Goal: Communication & Community: Answer question/provide support

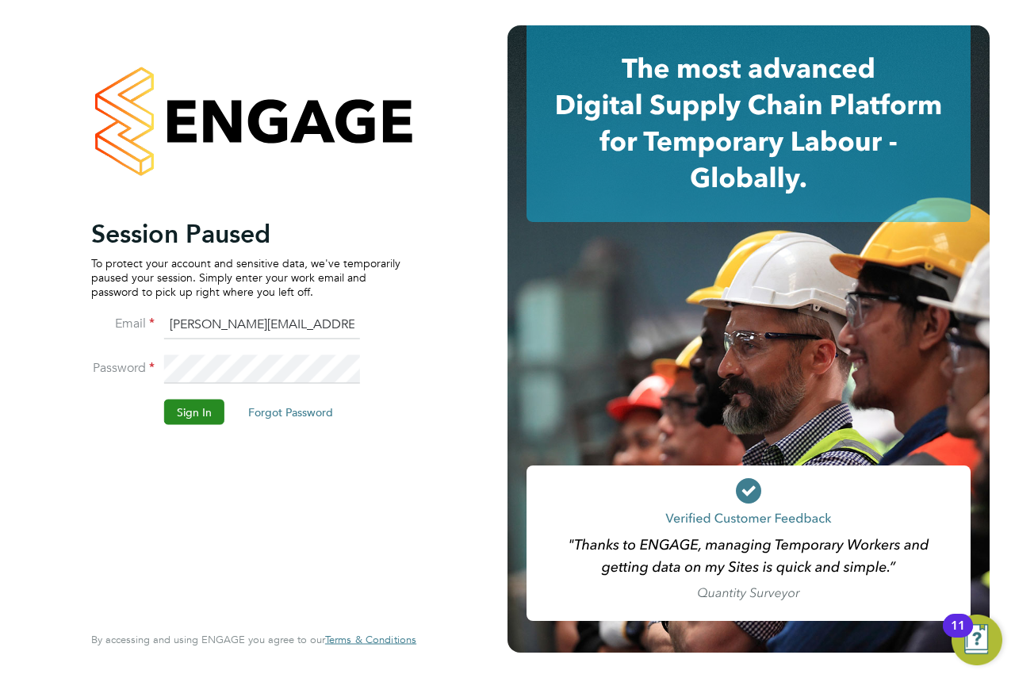
click at [190, 412] on button "Sign In" at bounding box center [194, 411] width 60 height 25
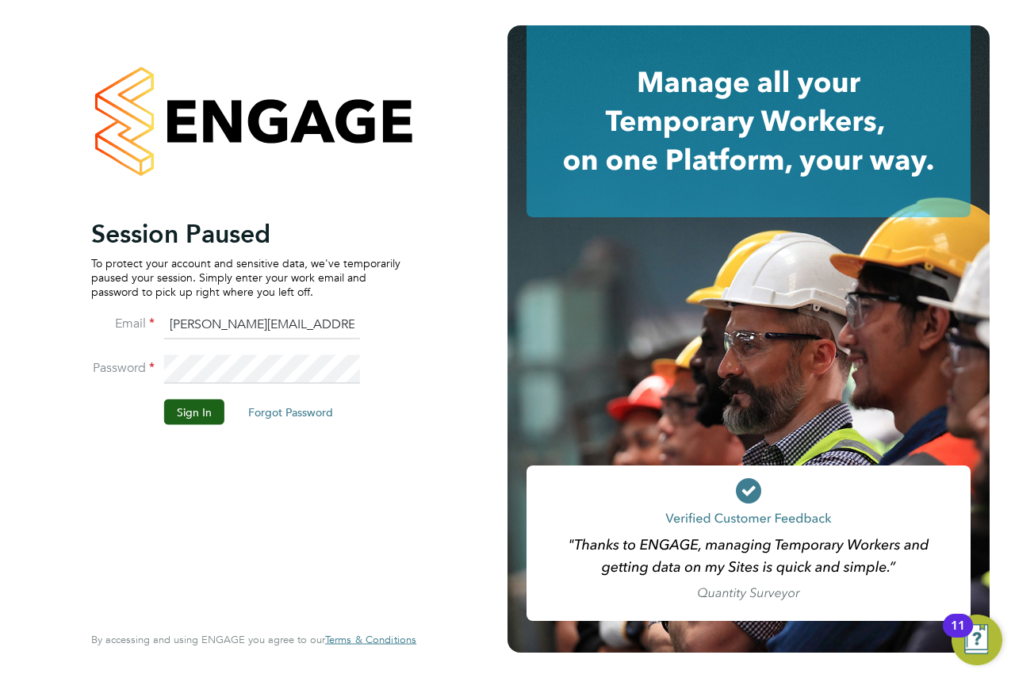
drag, startPoint x: 237, startPoint y: 483, endPoint x: 228, endPoint y: 467, distance: 18.1
drag, startPoint x: 228, startPoint y: 467, endPoint x: 187, endPoint y: 407, distance: 73.0
click at [187, 407] on button "Sign In" at bounding box center [194, 411] width 60 height 25
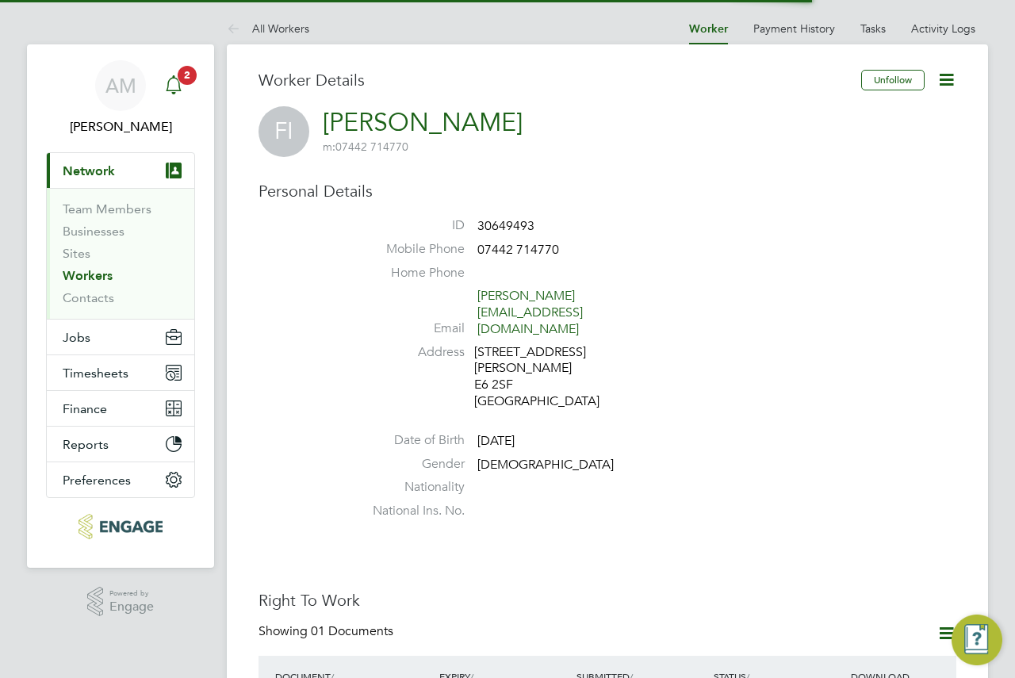
click at [188, 82] on span "2" at bounding box center [187, 75] width 19 height 19
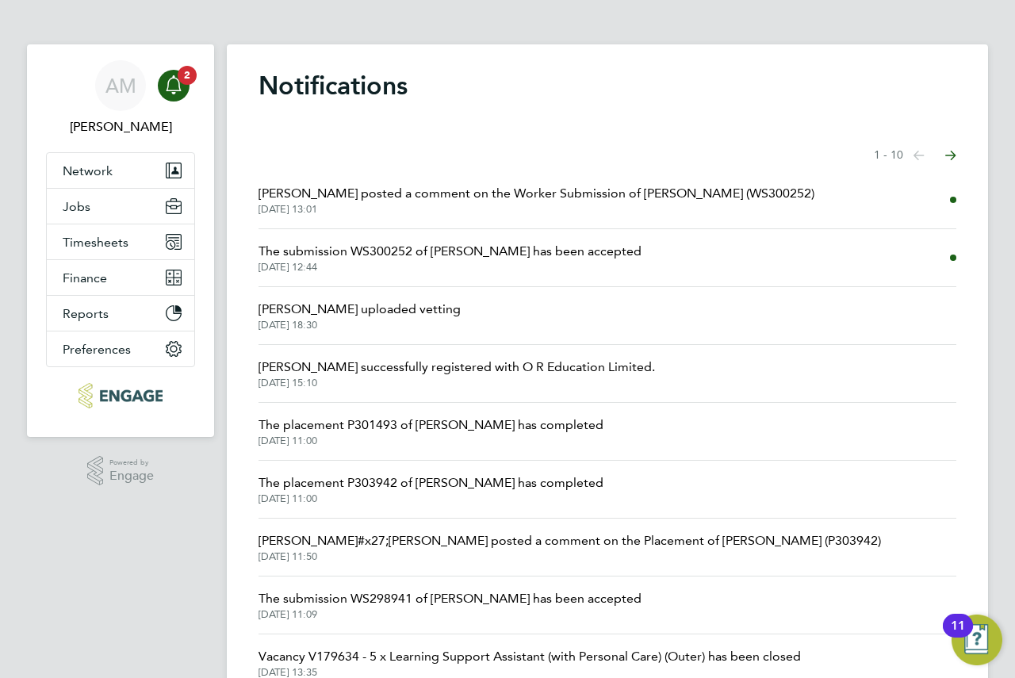
drag, startPoint x: 705, startPoint y: 239, endPoint x: 564, endPoint y: 255, distance: 141.9
click at [564, 255] on span "The submission WS300252 of Fahima Ibrahim has been accepted" at bounding box center [449, 251] width 383 height 19
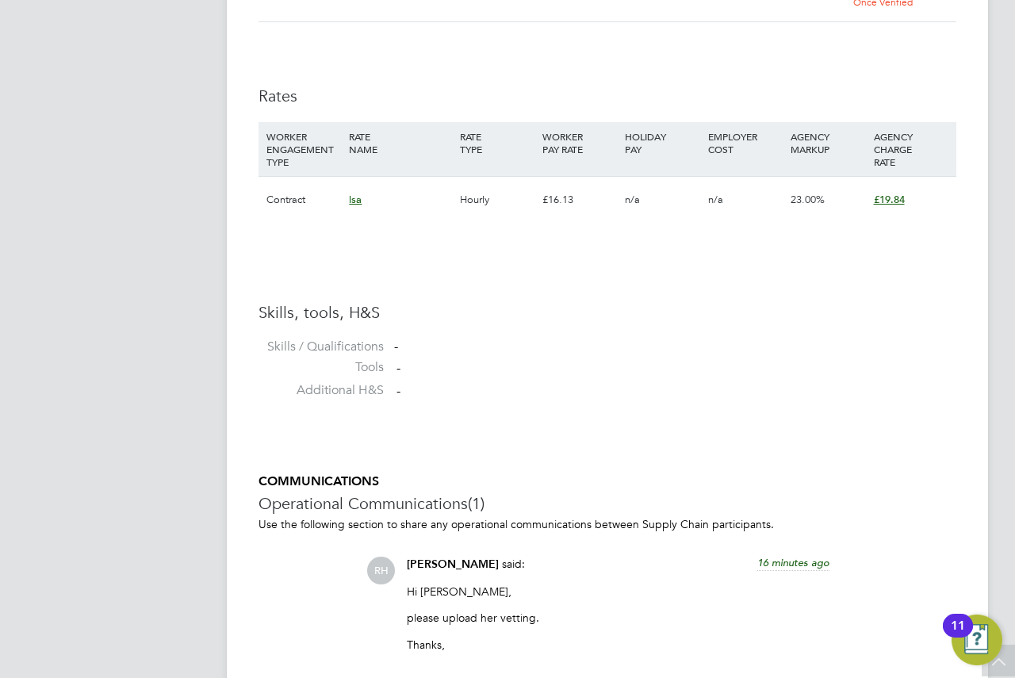
drag, startPoint x: 787, startPoint y: 266, endPoint x: 749, endPoint y: 272, distance: 38.5
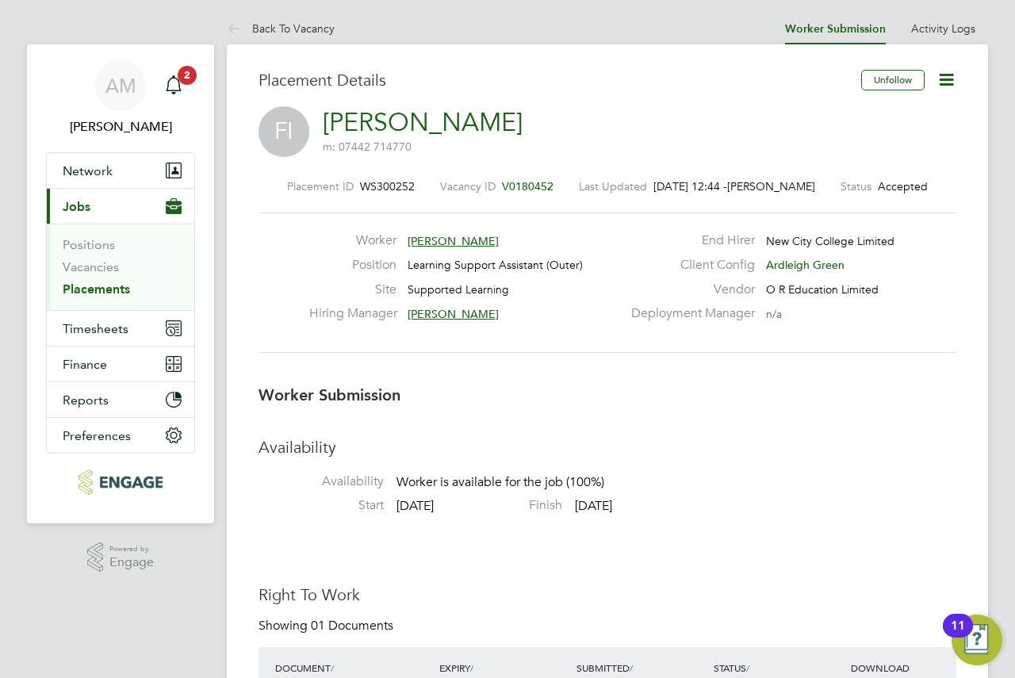
click at [952, 73] on icon at bounding box center [946, 80] width 20 height 20
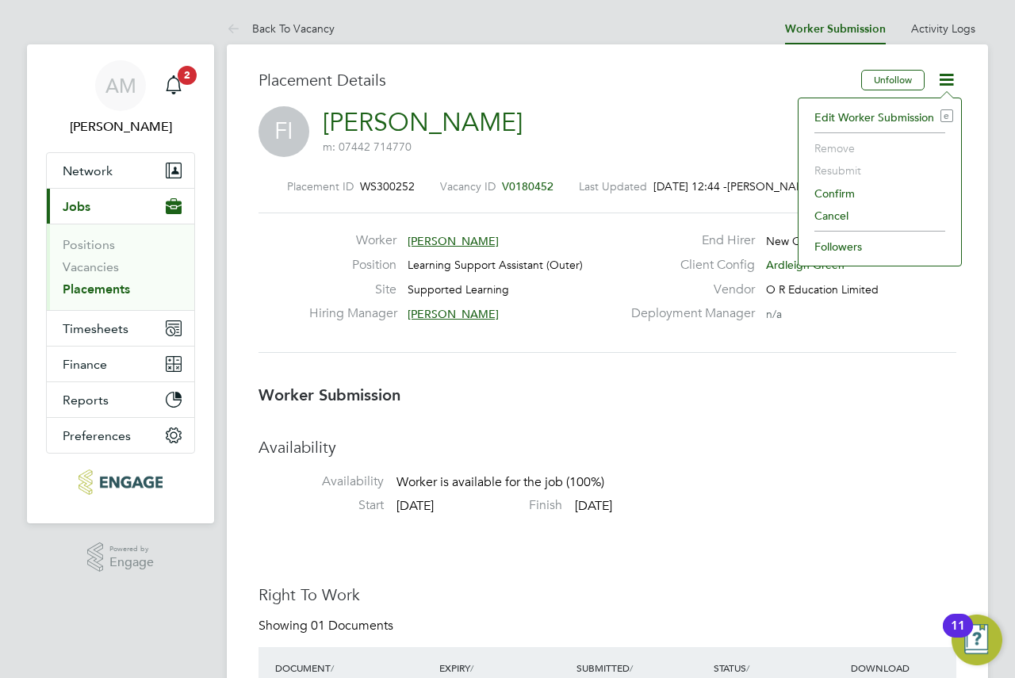
click at [853, 193] on li "Confirm" at bounding box center [879, 193] width 147 height 22
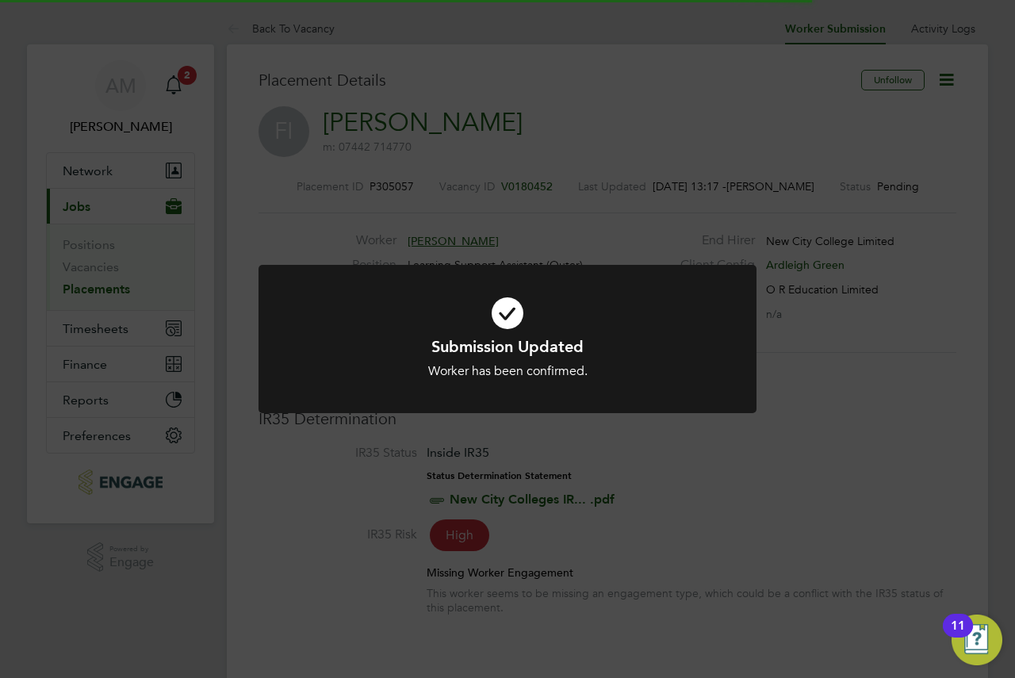
scroll to position [8, 8]
click at [759, 155] on div "Submission Updated Worker has been confirmed. Cancel Okay" at bounding box center [507, 339] width 1015 height 678
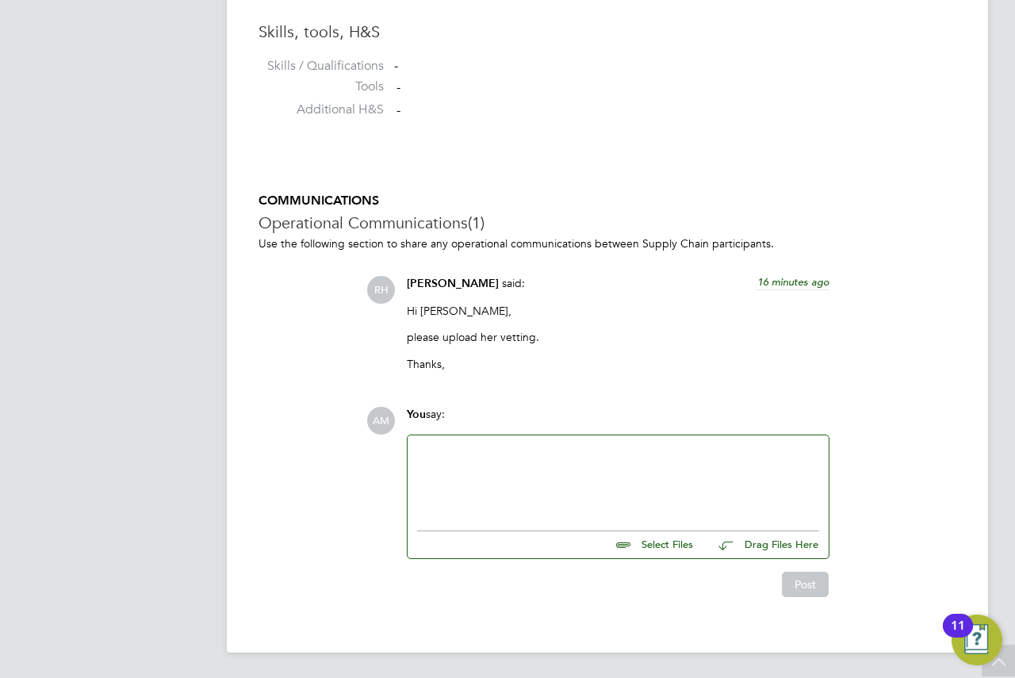
drag, startPoint x: 679, startPoint y: 284, endPoint x: 498, endPoint y: 478, distance: 265.4
click at [498, 478] on div at bounding box center [618, 479] width 402 height 68
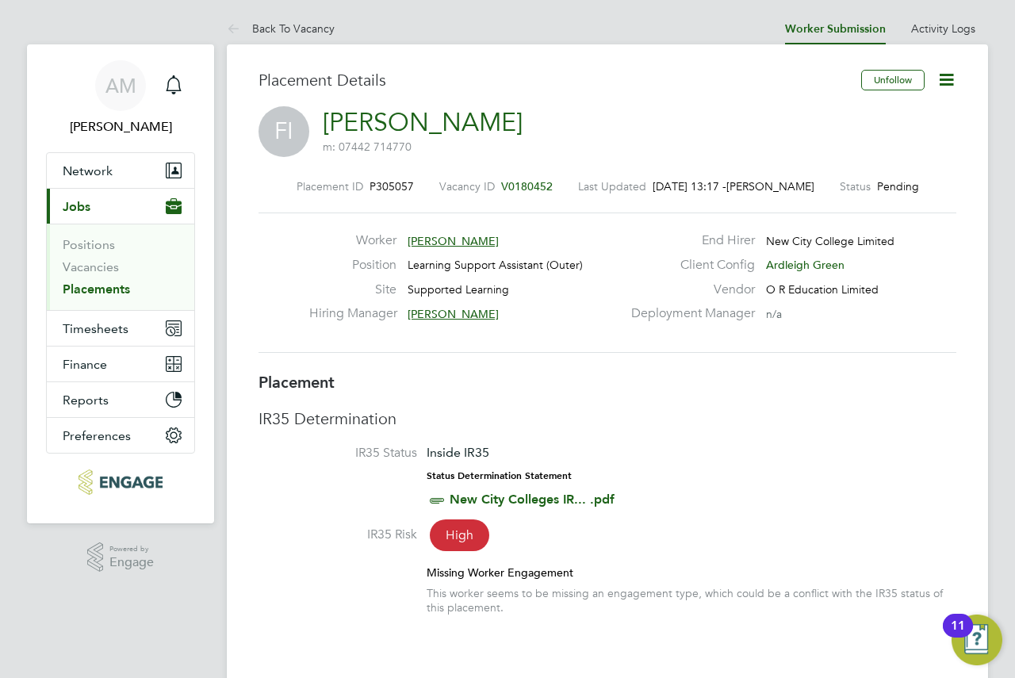
click at [437, 127] on link "[PERSON_NAME]" at bounding box center [423, 122] width 200 height 31
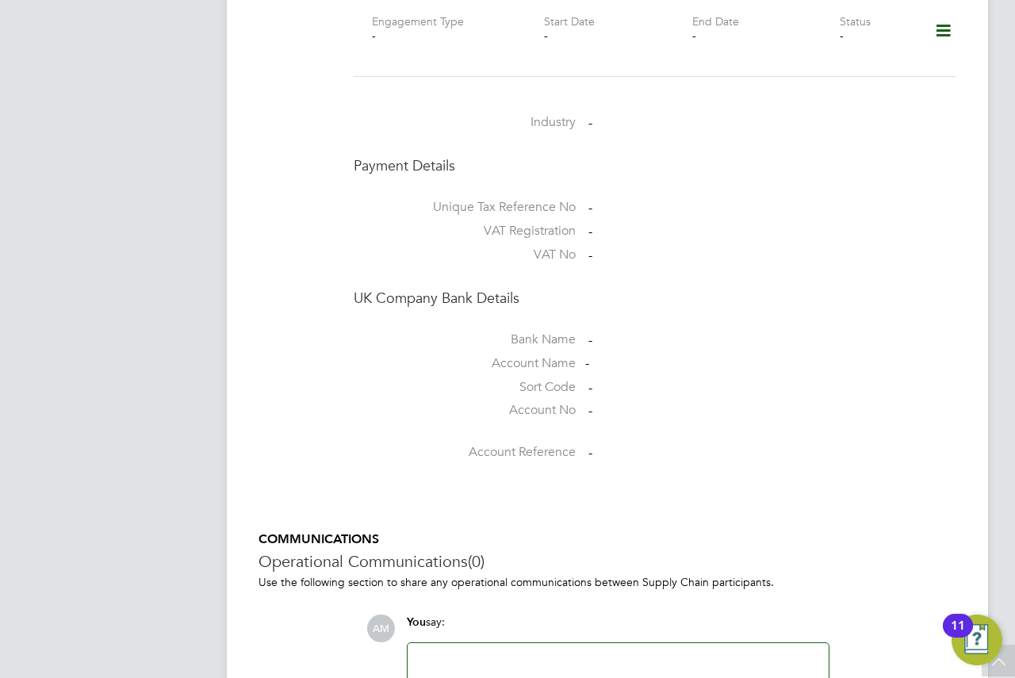
scroll to position [1416, 0]
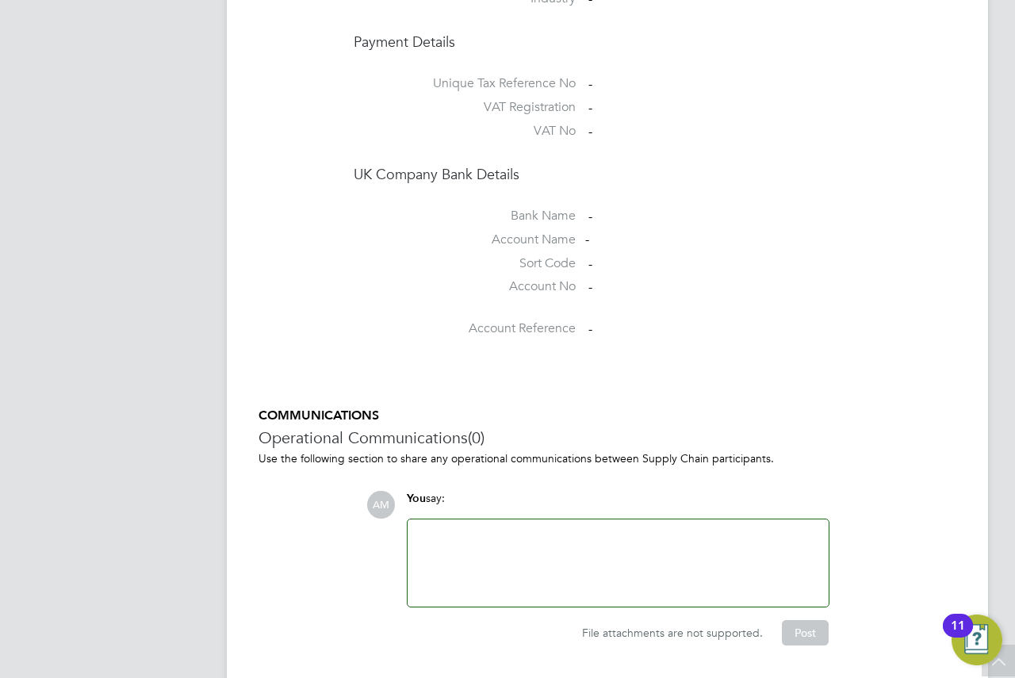
click at [566, 529] on div at bounding box center [618, 563] width 402 height 68
drag, startPoint x: 572, startPoint y: 474, endPoint x: 471, endPoint y: 378, distance: 139.1
click at [465, 427] on h3 "Operational Communications (0)" at bounding box center [607, 437] width 698 height 21
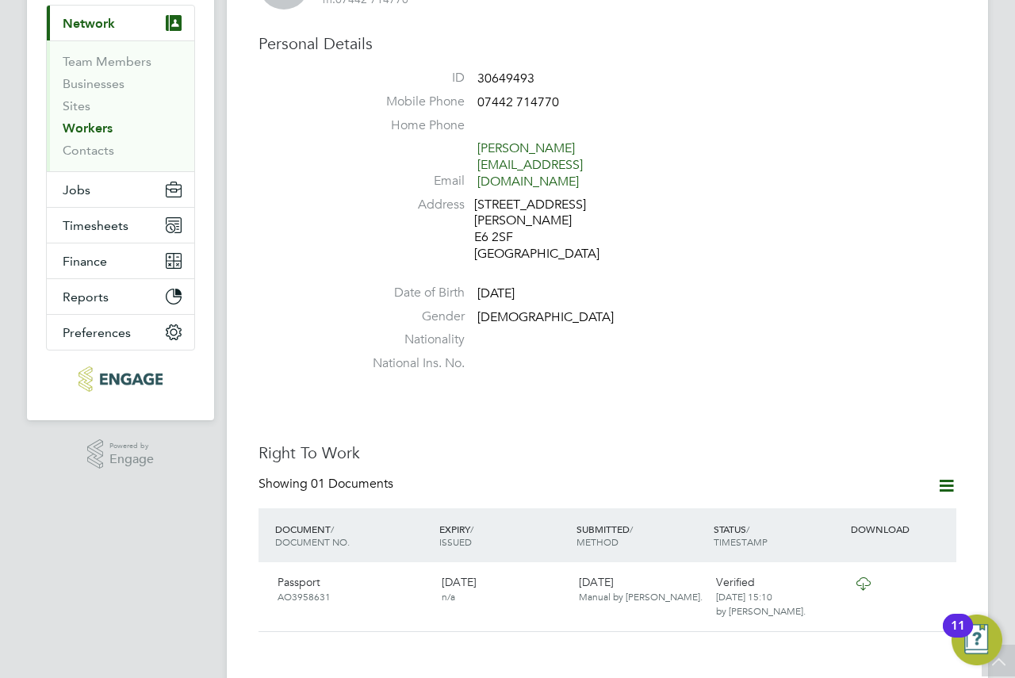
scroll to position [0, 0]
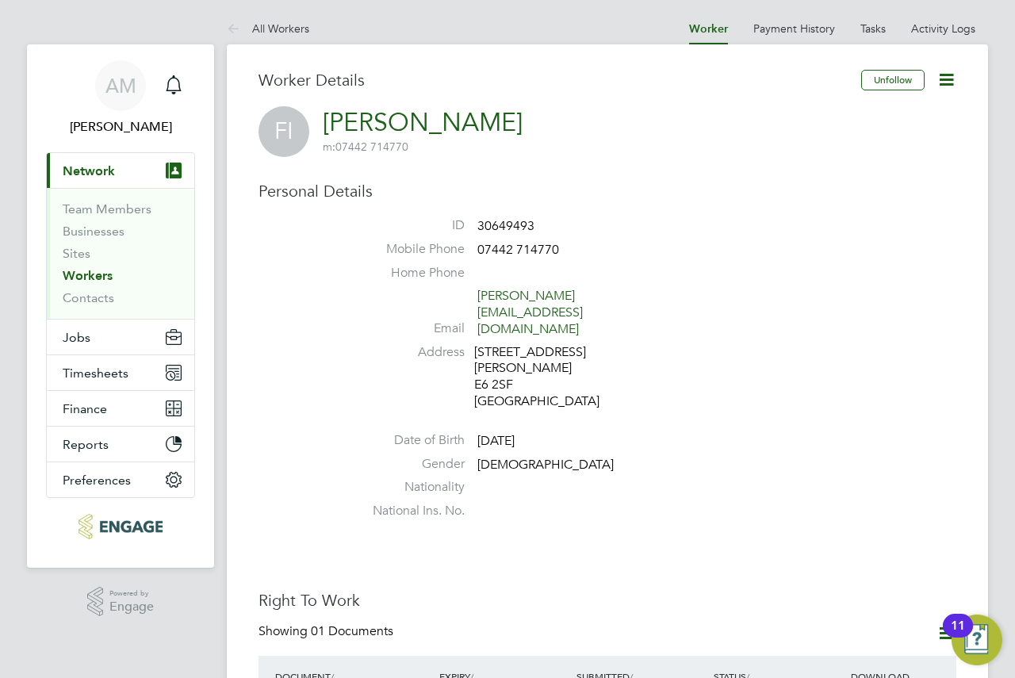
click at [95, 275] on link "Workers" at bounding box center [88, 275] width 50 height 15
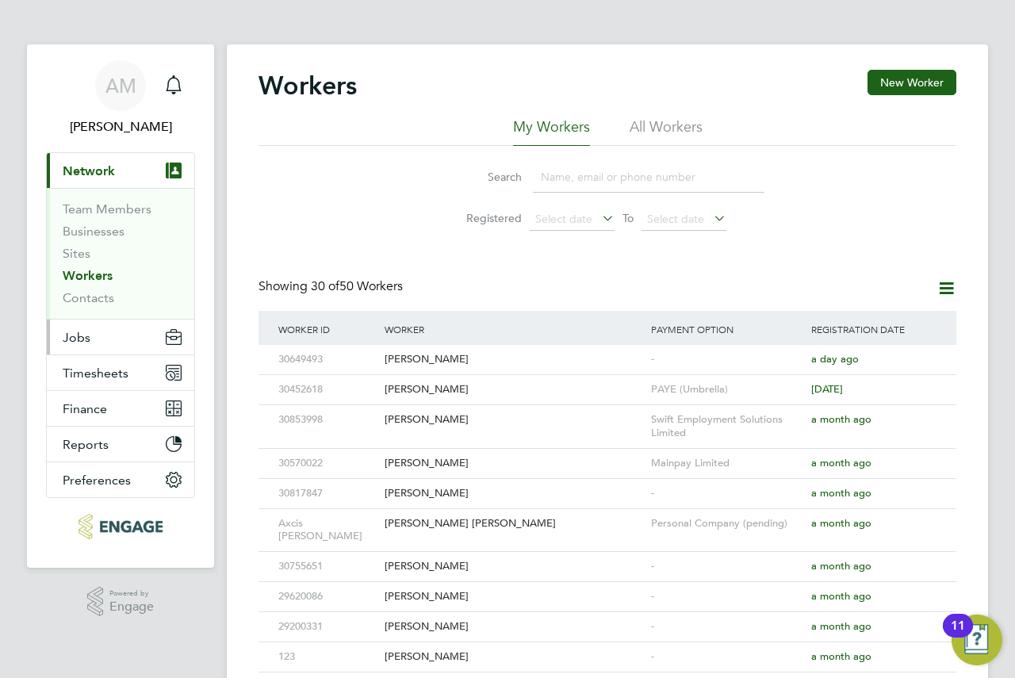
click at [80, 333] on span "Jobs" at bounding box center [77, 337] width 28 height 15
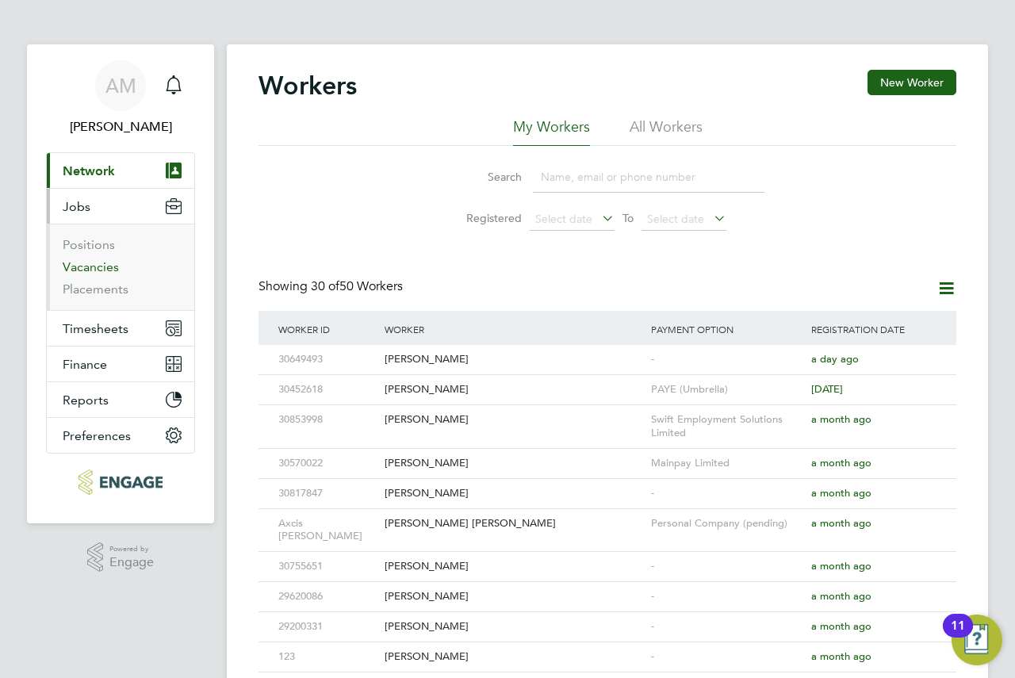
click at [94, 271] on link "Vacancies" at bounding box center [91, 266] width 56 height 15
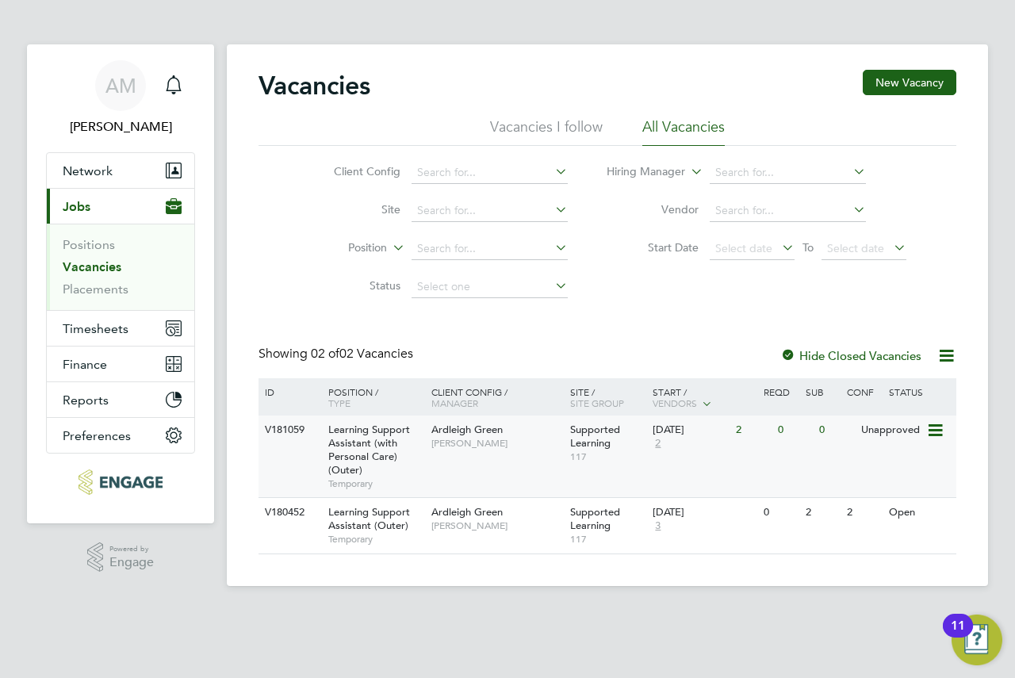
click at [689, 464] on div "V181059 Learning Support Assistant (with Personal Care) (Outer) Temporary Ardle…" at bounding box center [607, 456] width 698 height 82
click at [640, 527] on div "Supported Learning 117" at bounding box center [607, 525] width 83 height 55
click at [498, 538] on div "Ardleigh Green Karen Marcelline" at bounding box center [496, 518] width 139 height 41
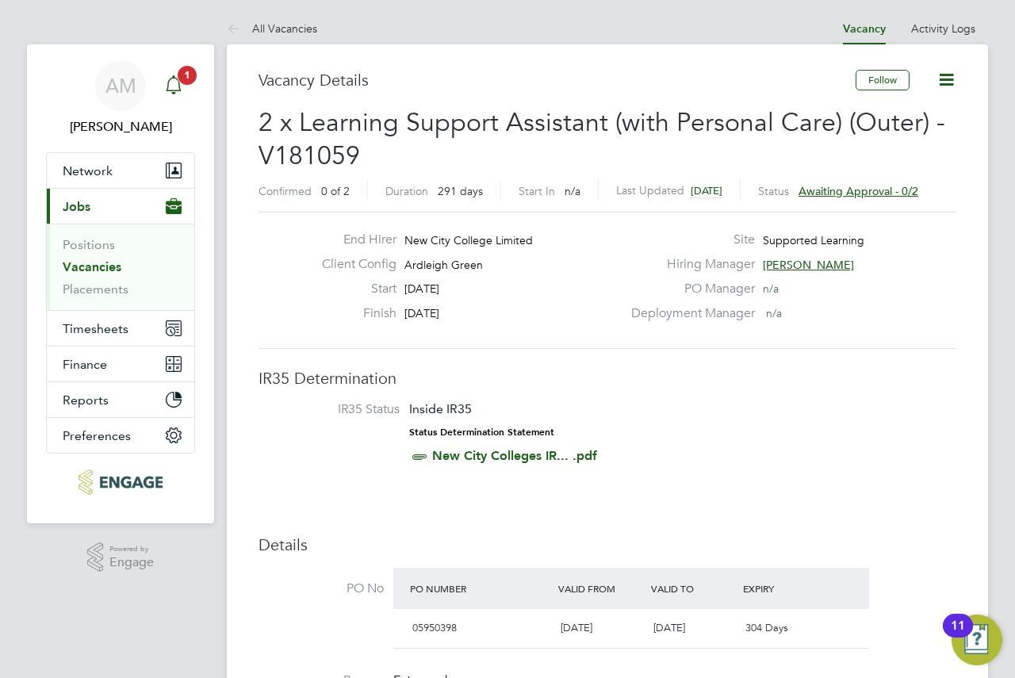
click at [178, 81] on app-badge "1" at bounding box center [187, 74] width 19 height 15
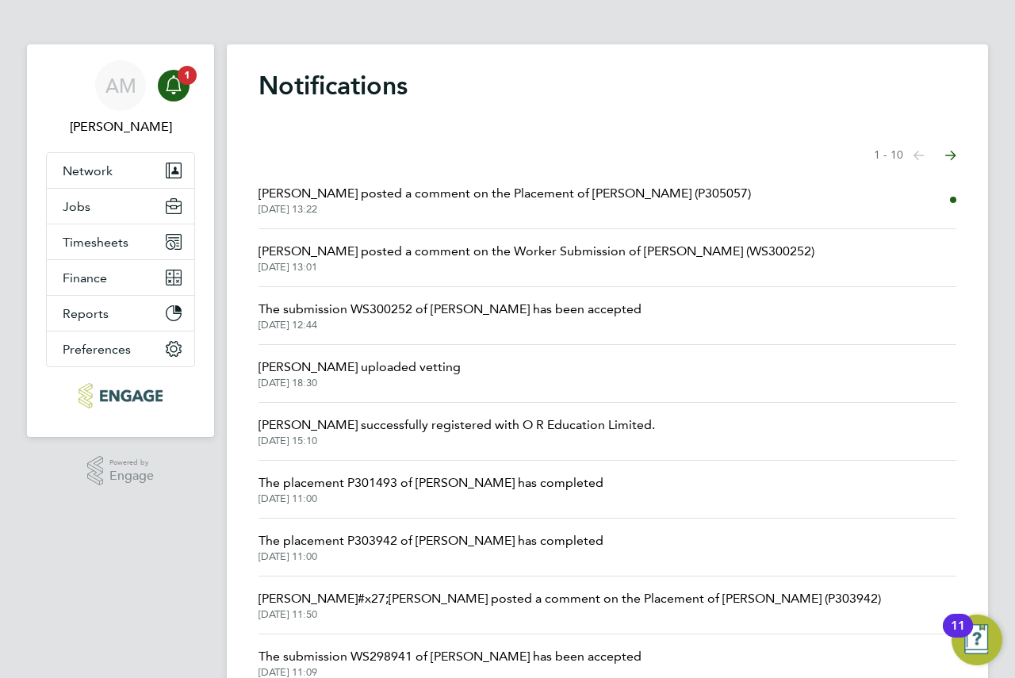
click at [570, 209] on span "[DATE] 13:22" at bounding box center [504, 209] width 492 height 13
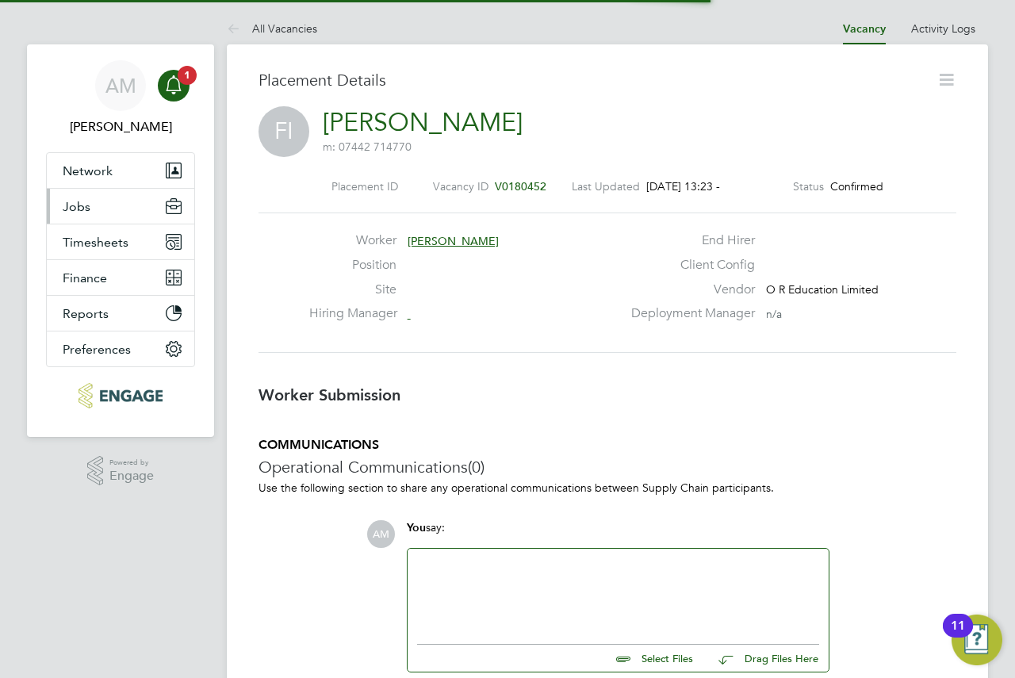
scroll to position [25, 313]
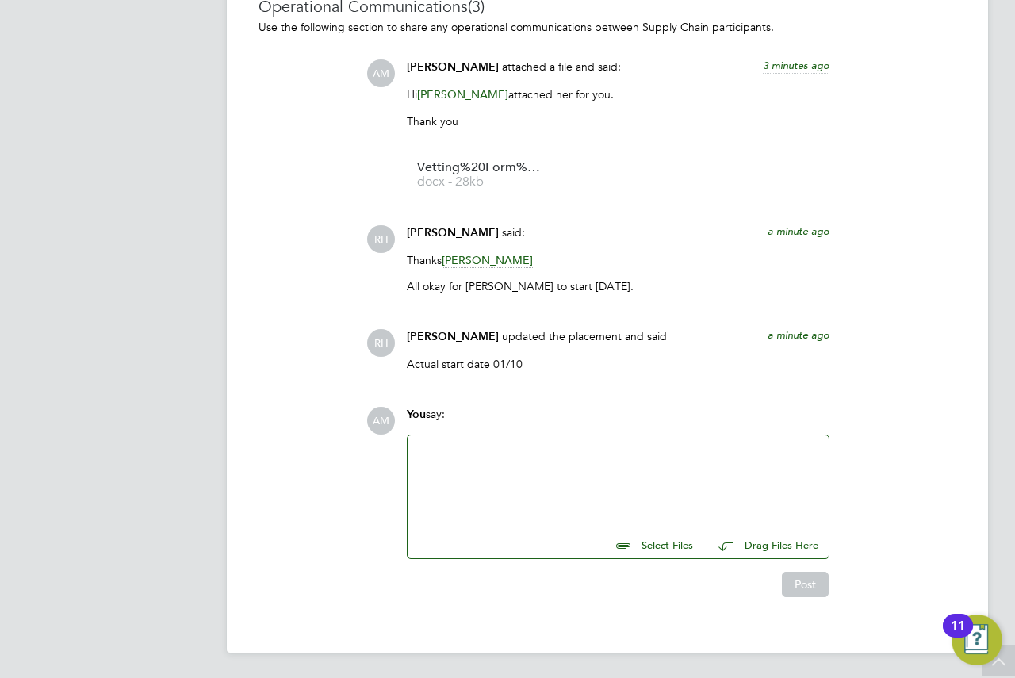
click at [601, 471] on div at bounding box center [618, 479] width 402 height 68
drag, startPoint x: 600, startPoint y: 447, endPoint x: 394, endPoint y: 454, distance: 206.3
click at [394, 454] on div "AM You say: Thansk Select Files Drag Files Here Drop your files here Post" at bounding box center [661, 502] width 590 height 190
drag, startPoint x: 449, startPoint y: 446, endPoint x: 438, endPoint y: 451, distance: 11.7
drag, startPoint x: 638, startPoint y: 460, endPoint x: 592, endPoint y: 458, distance: 46.0
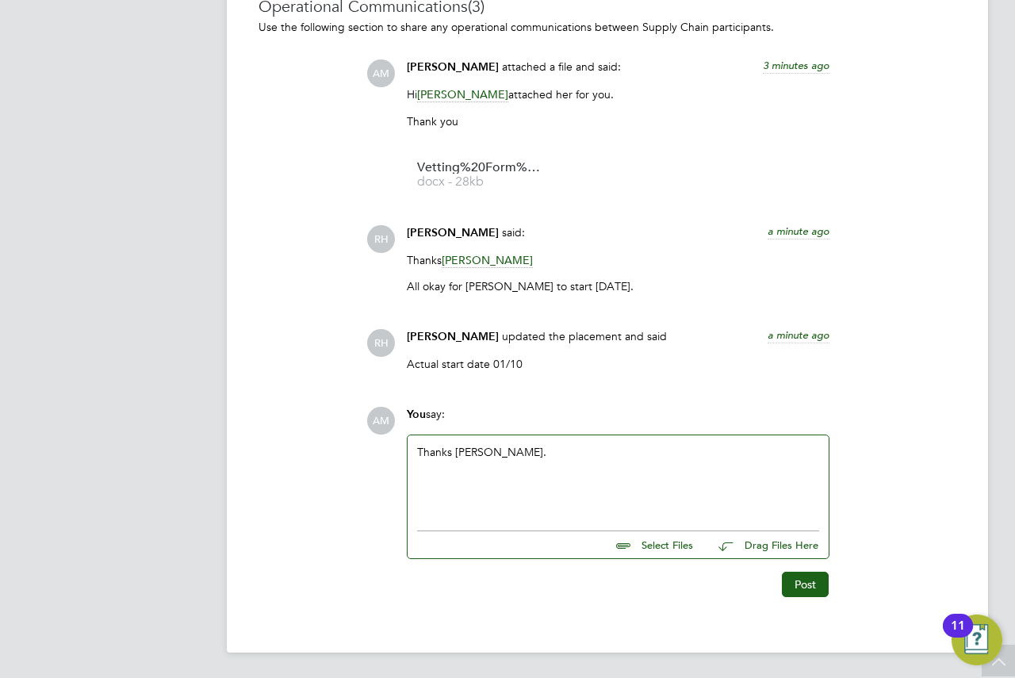
click at [587, 454] on div "Thanks Rufena." at bounding box center [618, 479] width 402 height 68
click at [773, 584] on div "Post" at bounding box center [617, 584] width 423 height 25
click at [787, 586] on button "Post" at bounding box center [805, 584] width 47 height 25
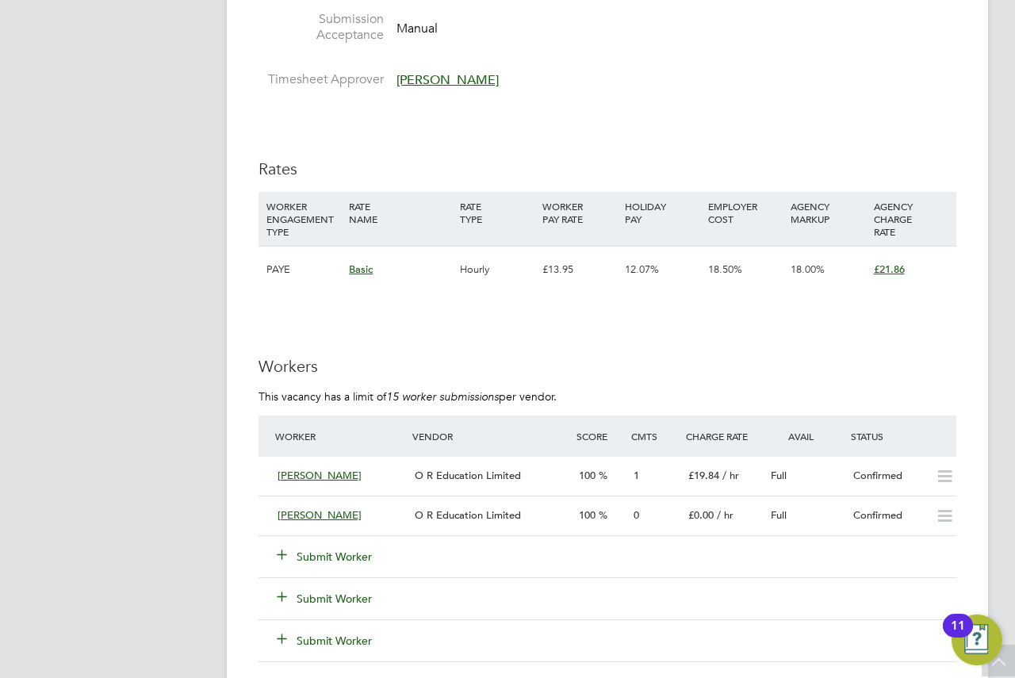
scroll to position [2775, 0]
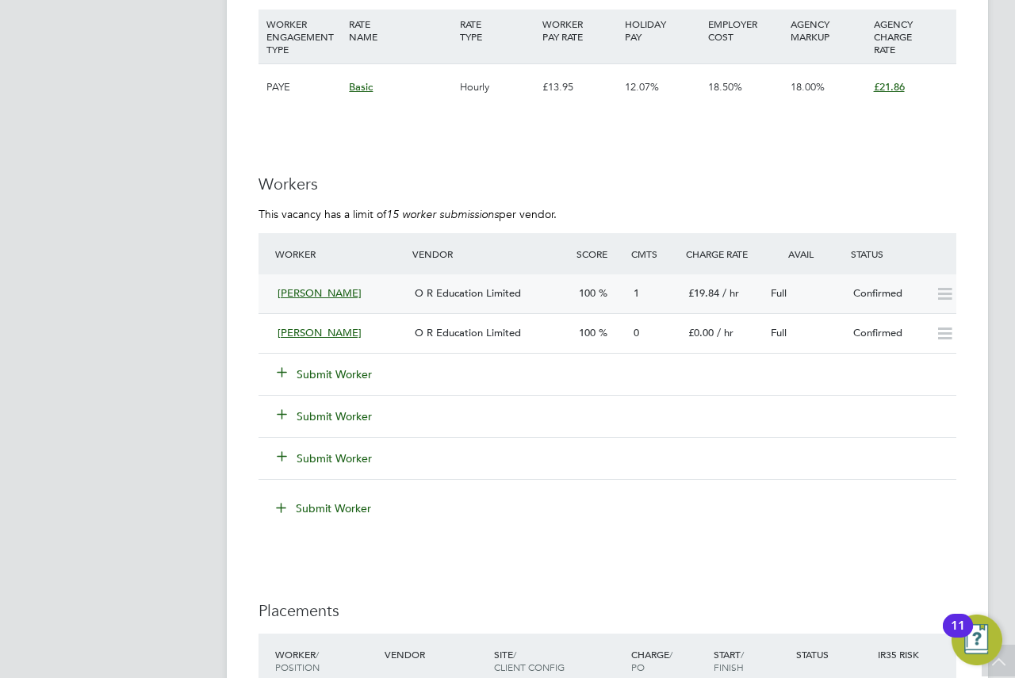
click at [488, 298] on span "O R Education Limited" at bounding box center [468, 292] width 106 height 13
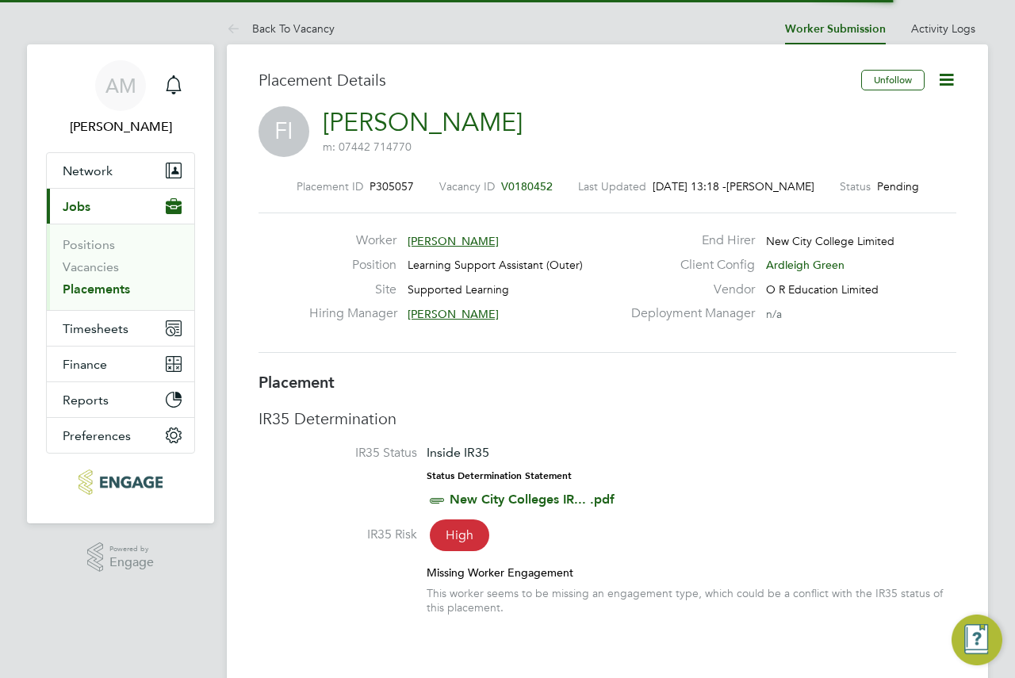
scroll to position [8, 8]
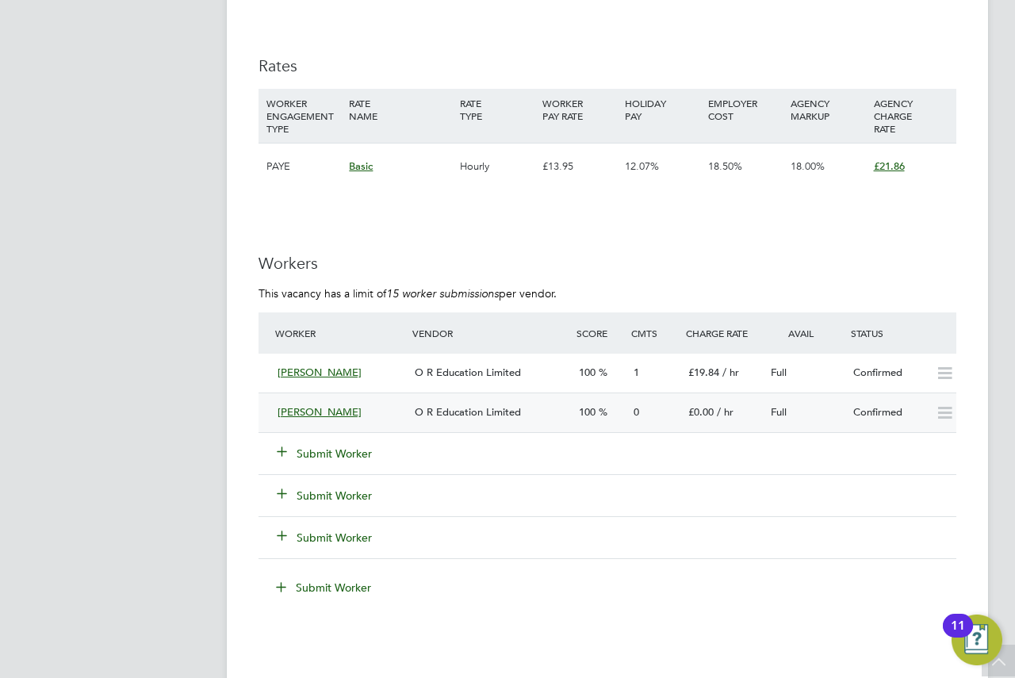
click at [516, 417] on span "O R Education Limited" at bounding box center [468, 411] width 106 height 13
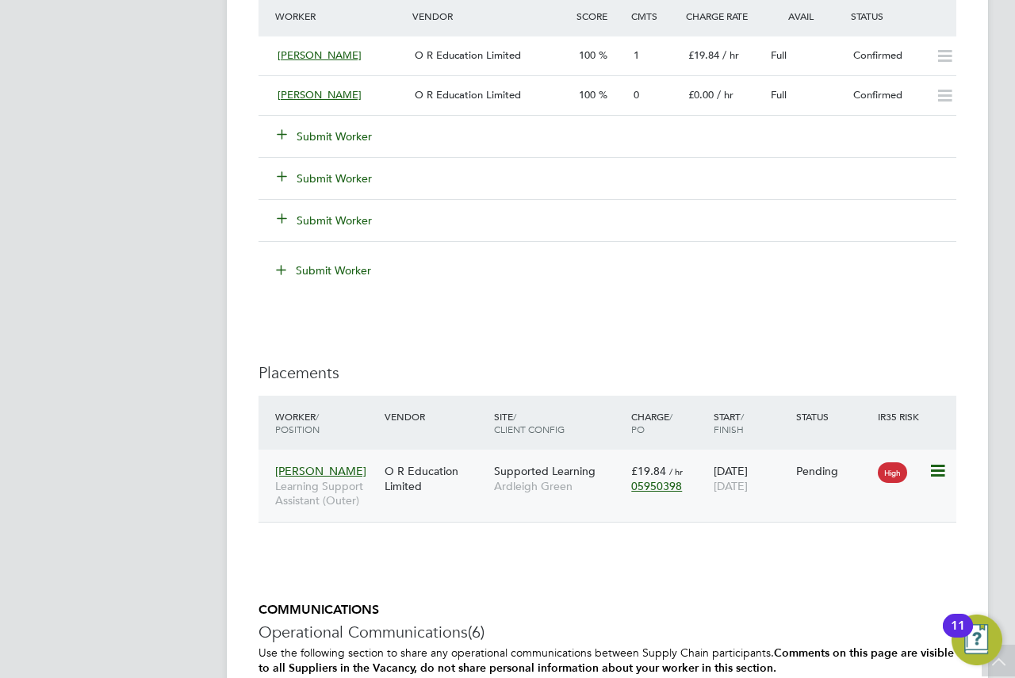
click at [517, 486] on span "Ardleigh Green" at bounding box center [558, 486] width 129 height 14
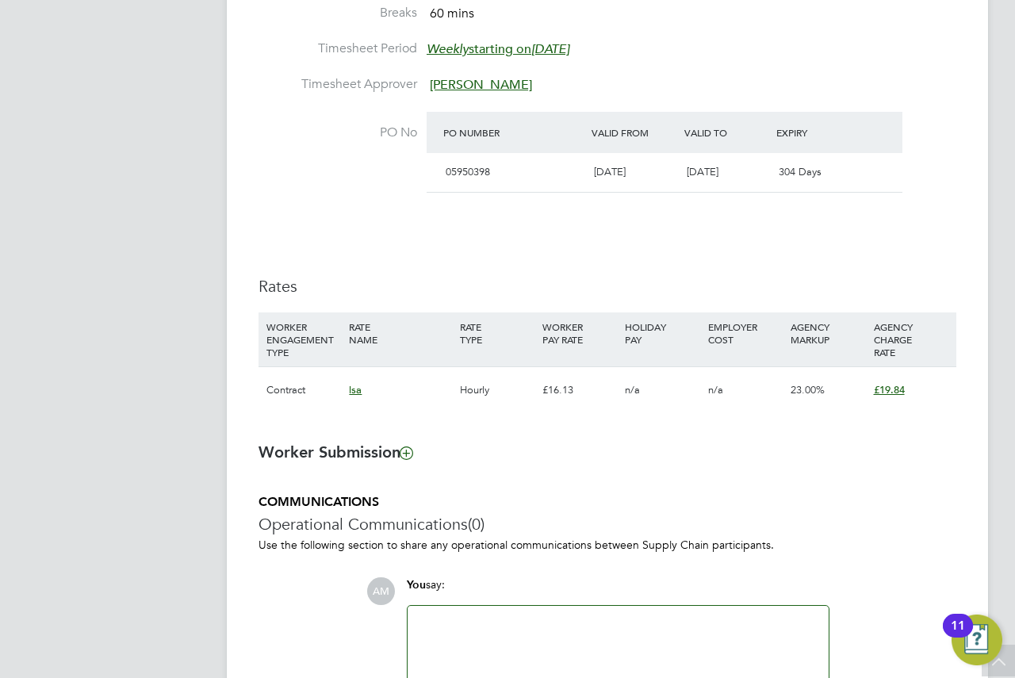
scroll to position [1020, 0]
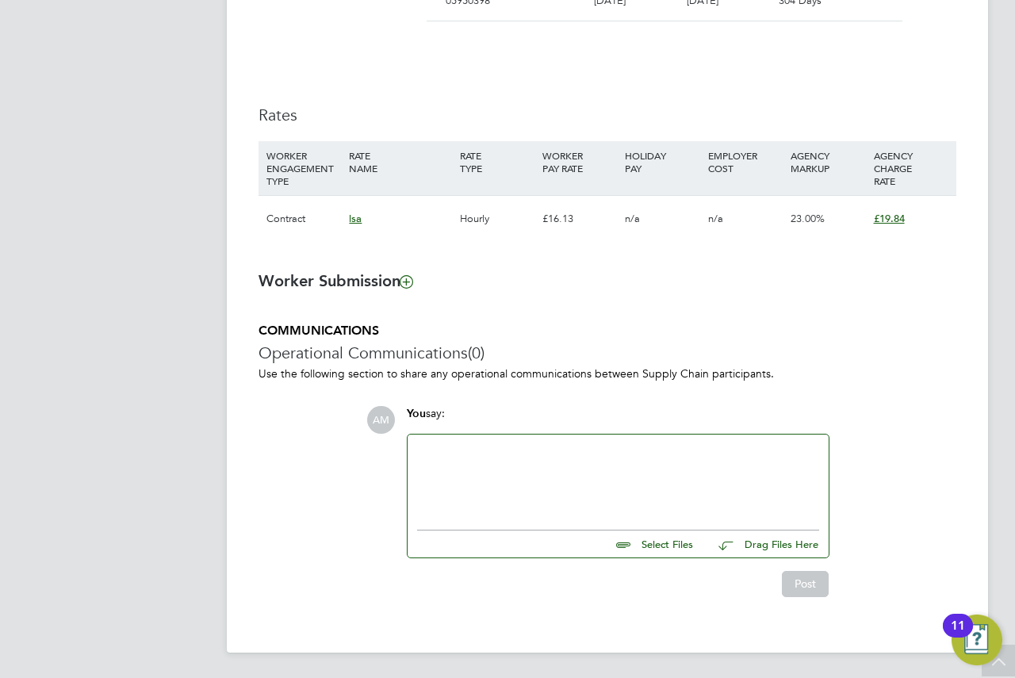
drag, startPoint x: 679, startPoint y: 469, endPoint x: 663, endPoint y: 517, distance: 50.4
click at [679, 469] on div at bounding box center [618, 478] width 402 height 68
click at [649, 542] on input "file" at bounding box center [700, 541] width 238 height 22
type input "C:\fakepath\Vetting Form - fAHIMA.docx"
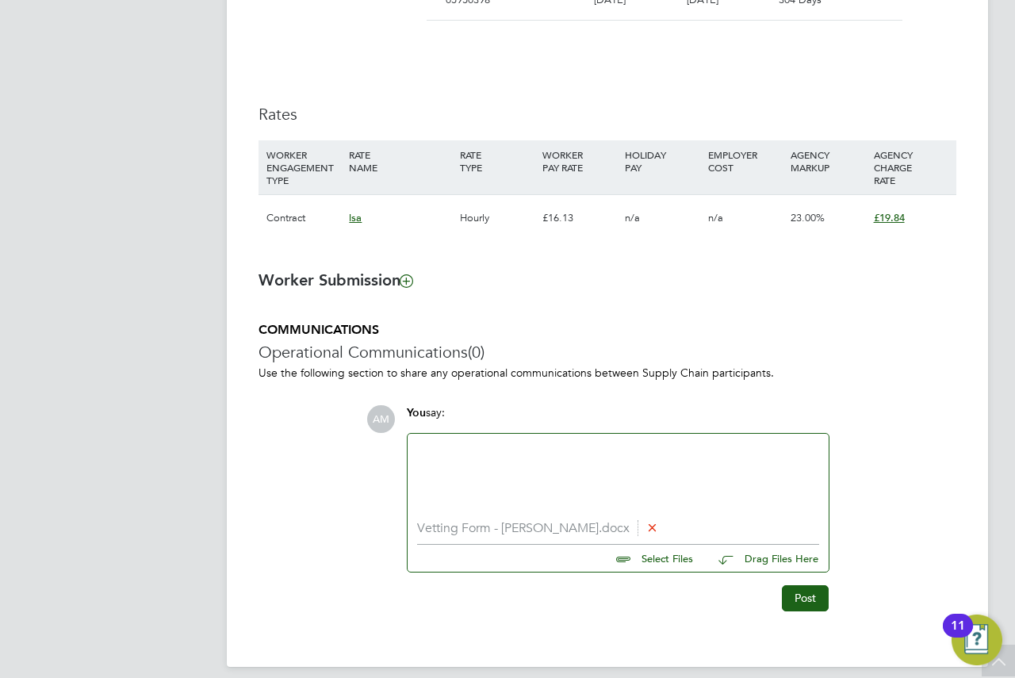
click at [488, 476] on div at bounding box center [618, 477] width 402 height 68
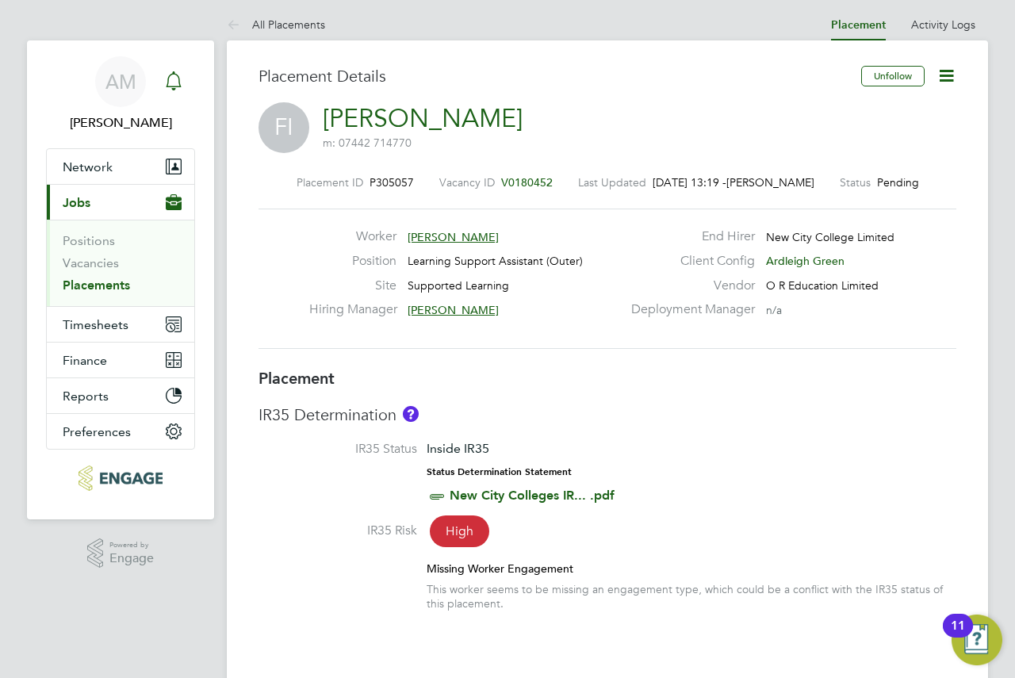
click at [170, 67] on div "Main navigation" at bounding box center [174, 82] width 32 height 32
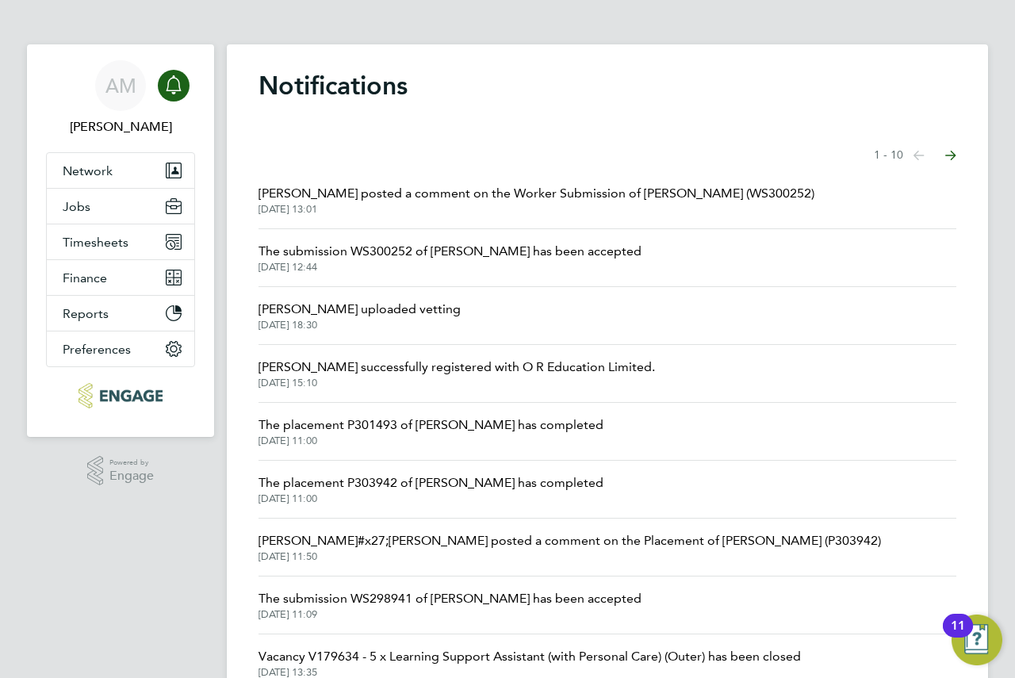
click at [431, 202] on span "Rufena Haque posted a comment on the Worker Submission of Fahima Ibrahim (WS300…" at bounding box center [536, 193] width 556 height 19
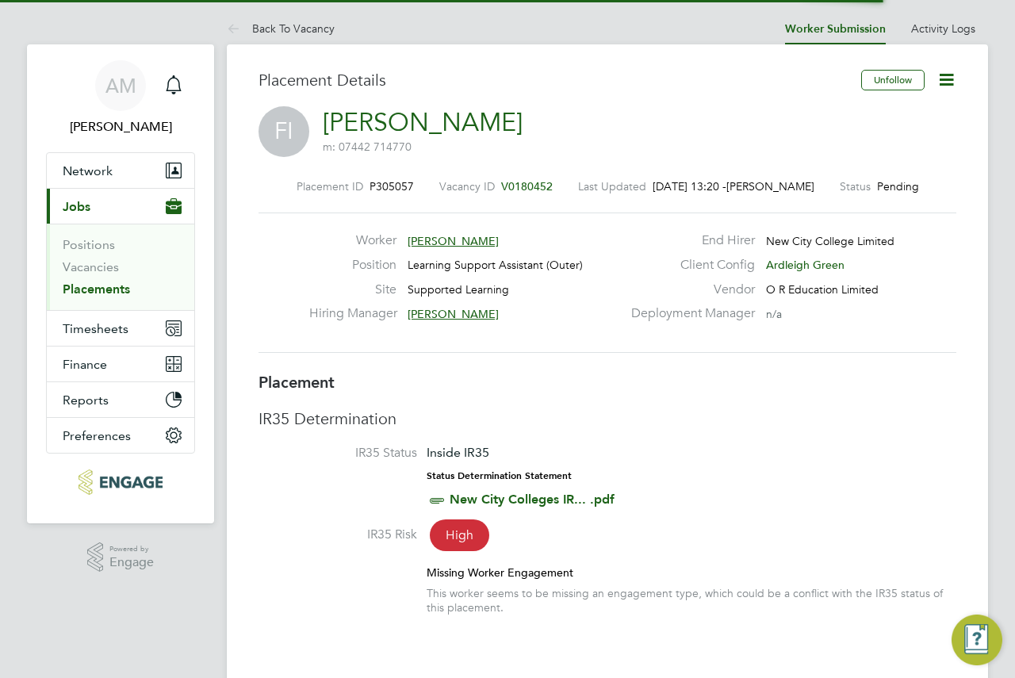
scroll to position [25, 313]
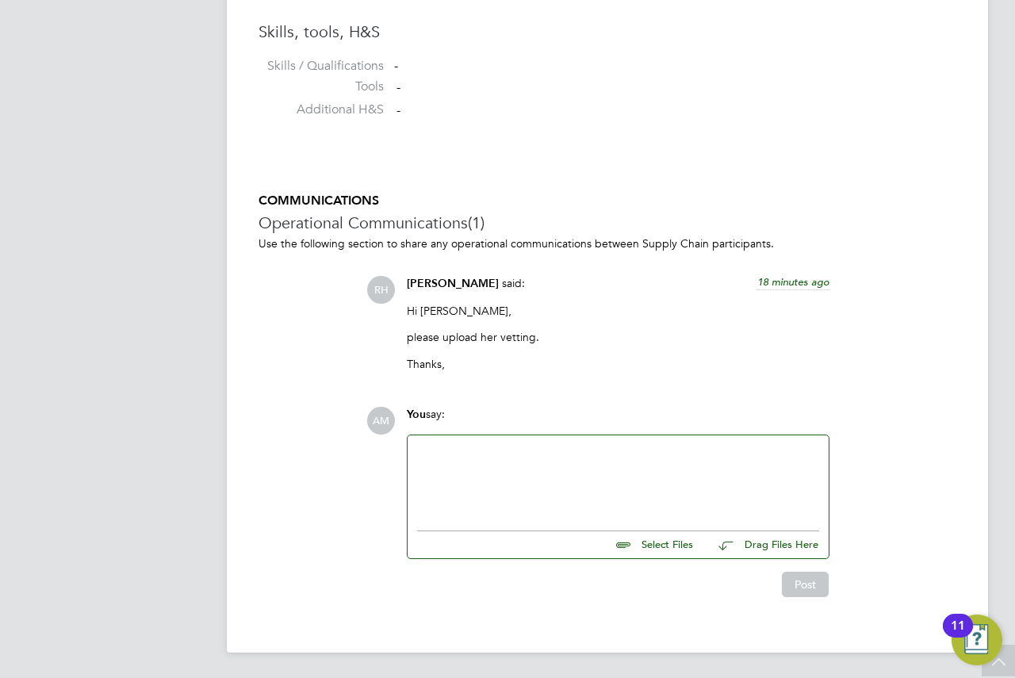
click at [634, 547] on input "file" at bounding box center [700, 542] width 238 height 22
type input "C:\fakepath\Vetting Form - fAHIMA.docx"
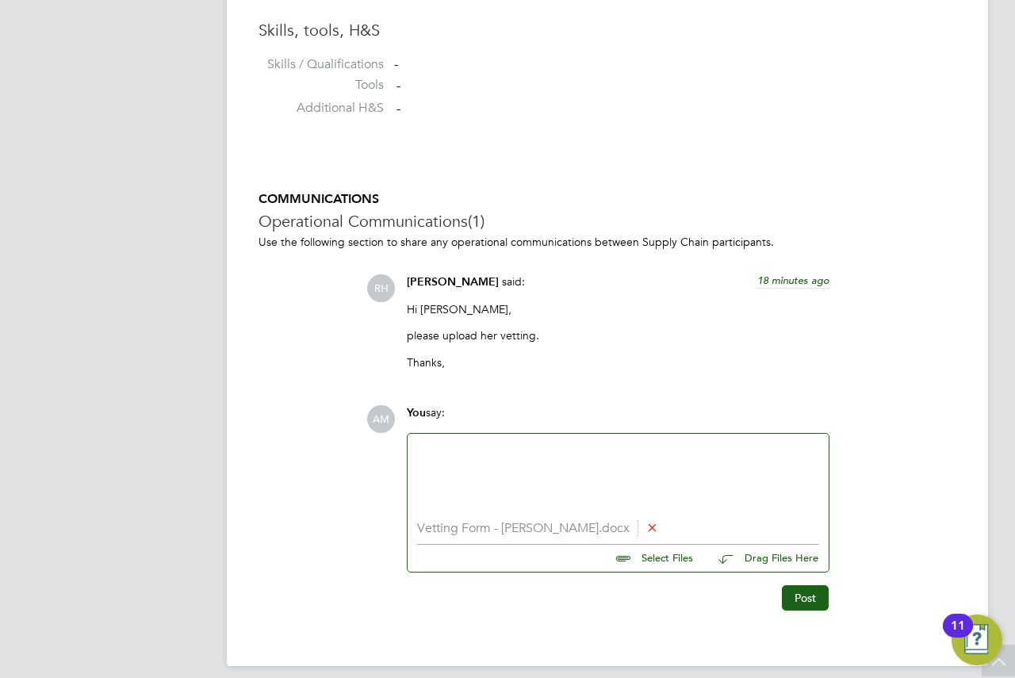
click at [491, 461] on div at bounding box center [618, 477] width 402 height 68
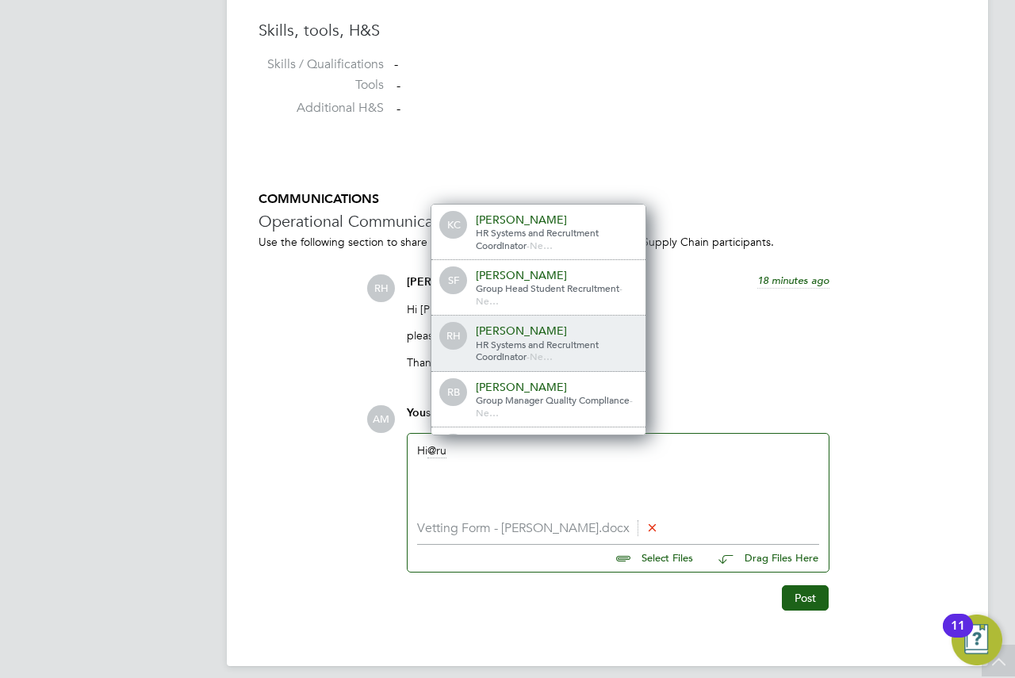
click at [549, 333] on div "Rufena Haque" at bounding box center [555, 330] width 159 height 14
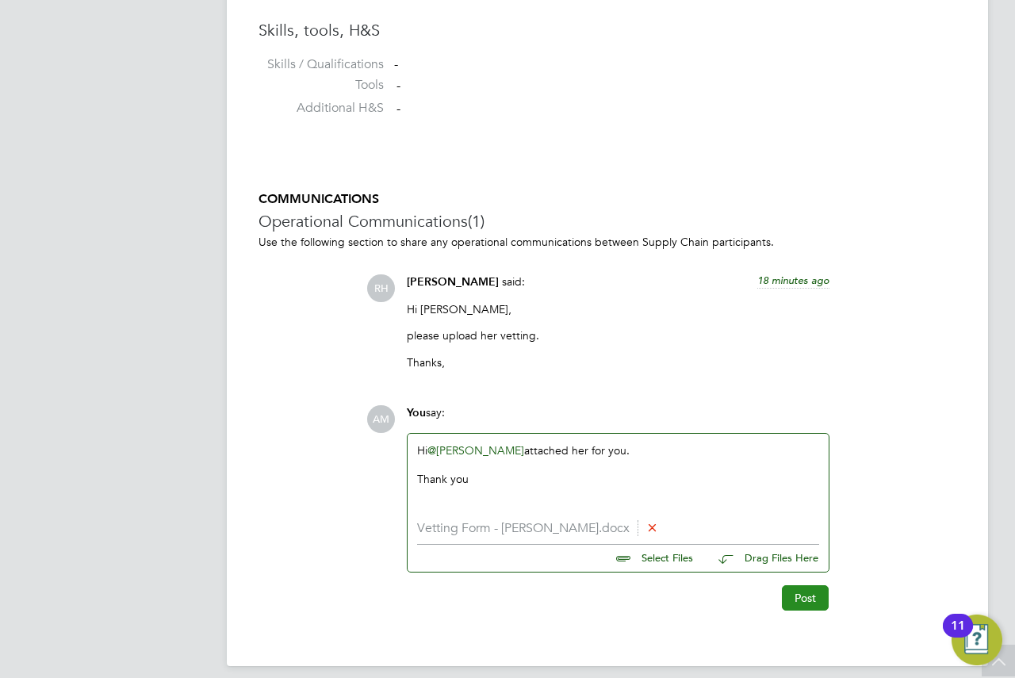
click at [808, 601] on button "Post" at bounding box center [805, 597] width 47 height 25
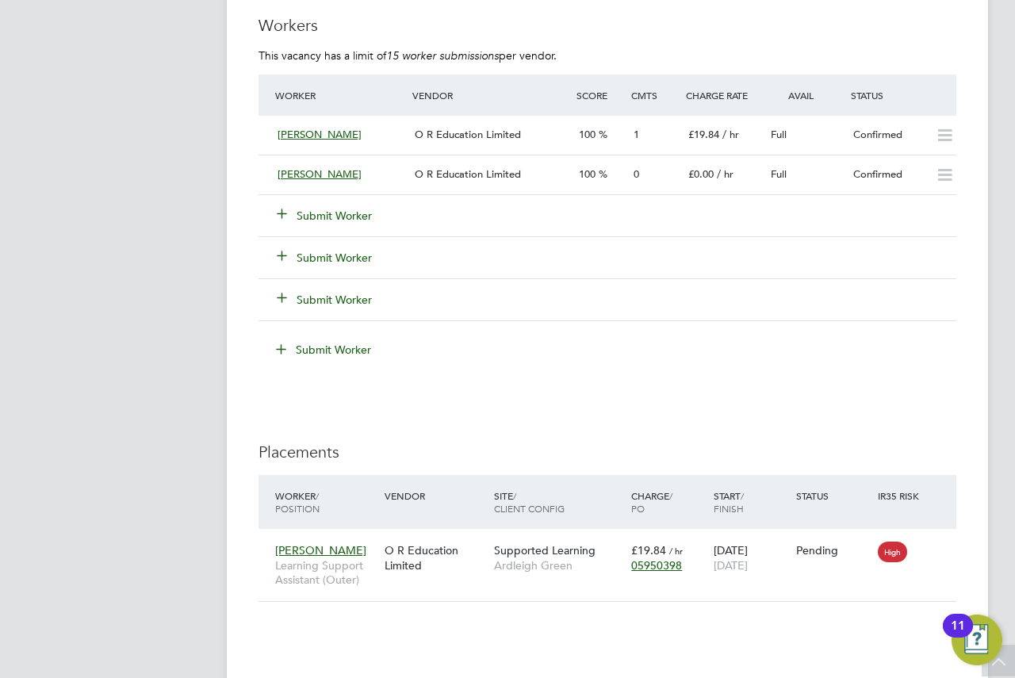
scroll to position [2616, 0]
